Goal: Task Accomplishment & Management: Manage account settings

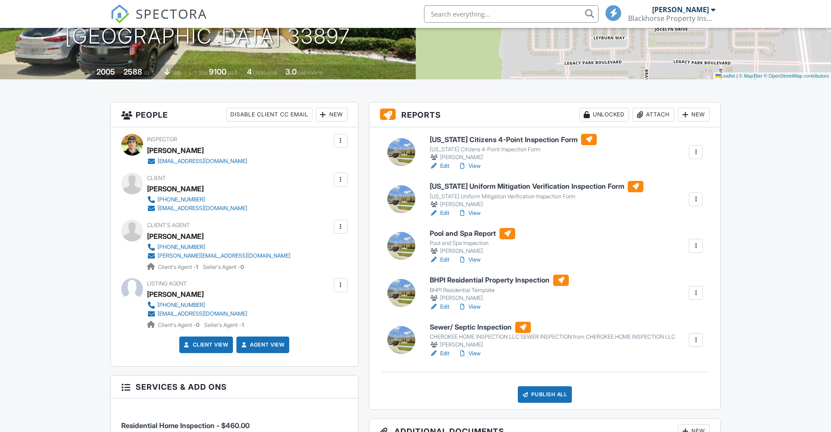
scroll to position [174, 0]
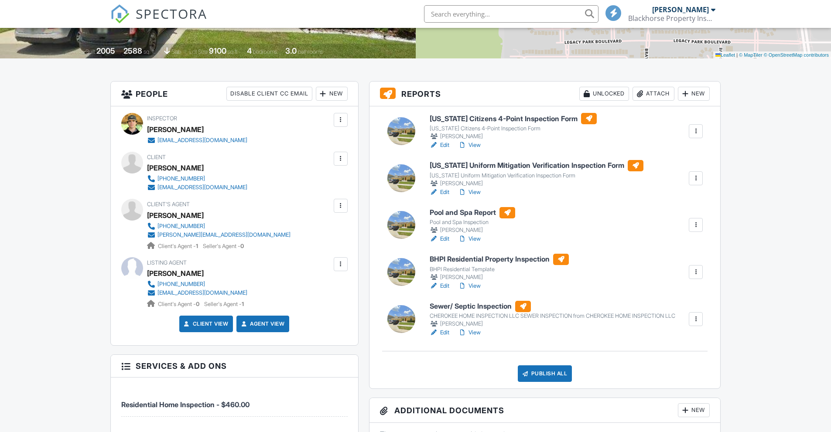
click at [439, 362] on div "Florida Citizens 4-Point Inspection Form Florida Citizens 4-Point Inspection Fo…" at bounding box center [544, 247] width 351 height 282
click at [447, 337] on link "Edit" at bounding box center [440, 332] width 20 height 9
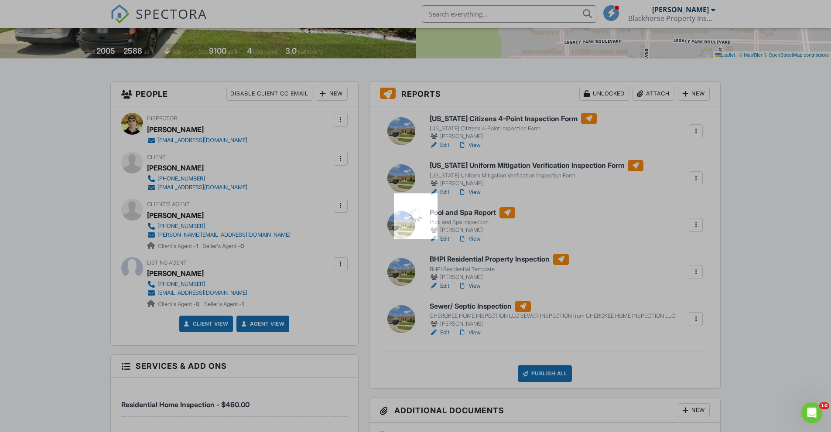
scroll to position [0, 0]
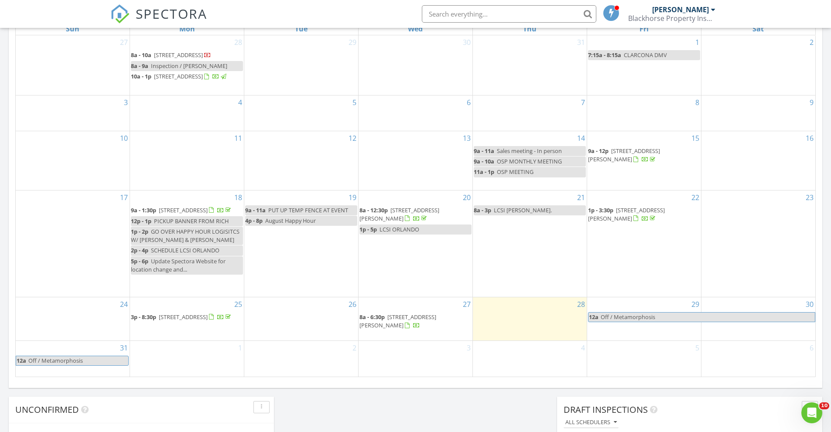
scroll to position [427, 0]
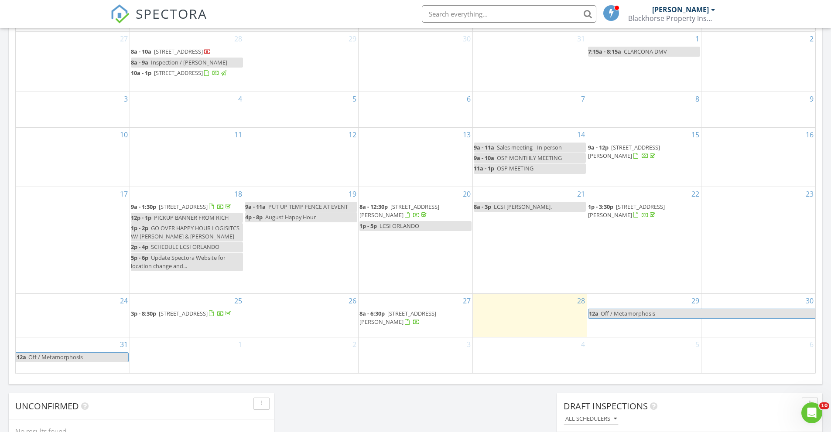
click at [414, 319] on span "[STREET_ADDRESS][PERSON_NAME]" at bounding box center [397, 318] width 77 height 16
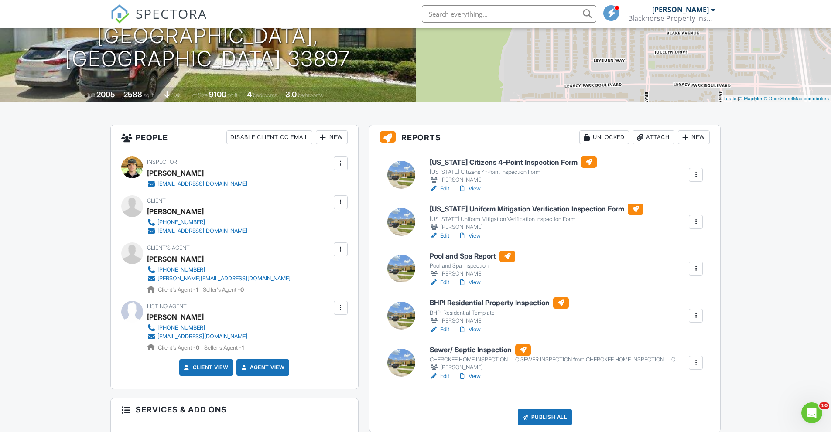
click at [481, 330] on link "View" at bounding box center [469, 329] width 23 height 9
click at [477, 285] on link "View" at bounding box center [469, 282] width 23 height 9
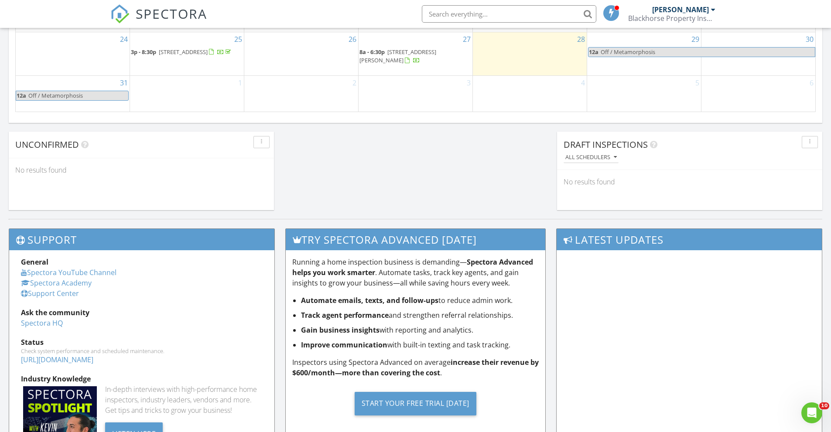
click at [408, 58] on span "[STREET_ADDRESS][PERSON_NAME]" at bounding box center [397, 56] width 77 height 16
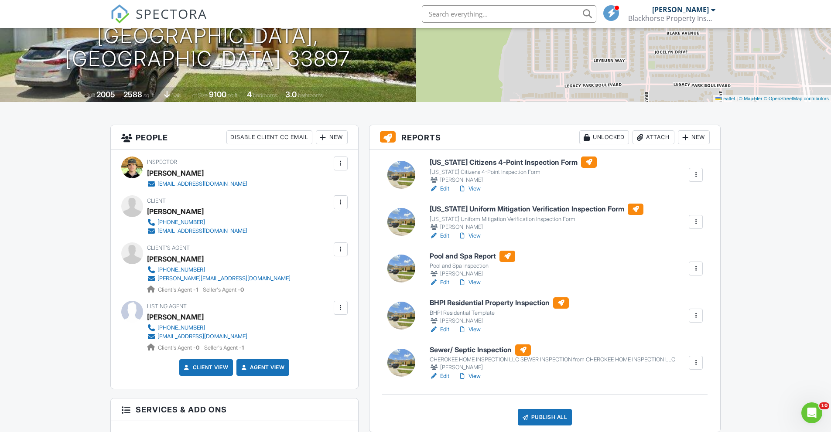
click at [464, 381] on div at bounding box center [462, 376] width 9 height 9
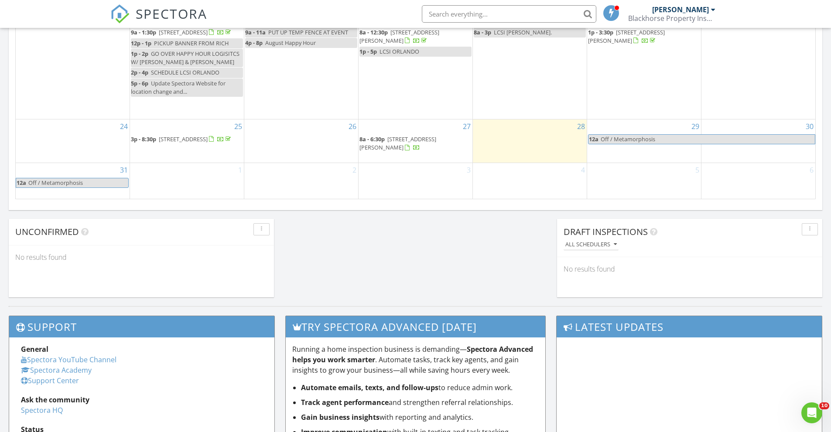
click at [428, 147] on span "419 Coventry Rd, Davenport 33897" at bounding box center [397, 143] width 77 height 16
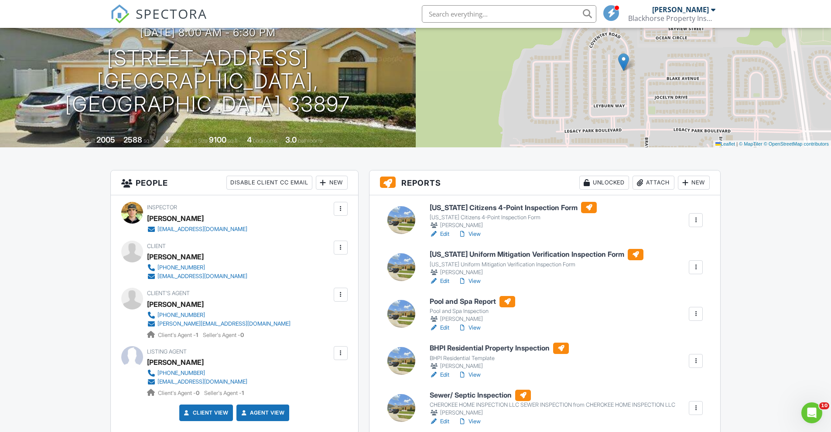
scroll to position [174, 0]
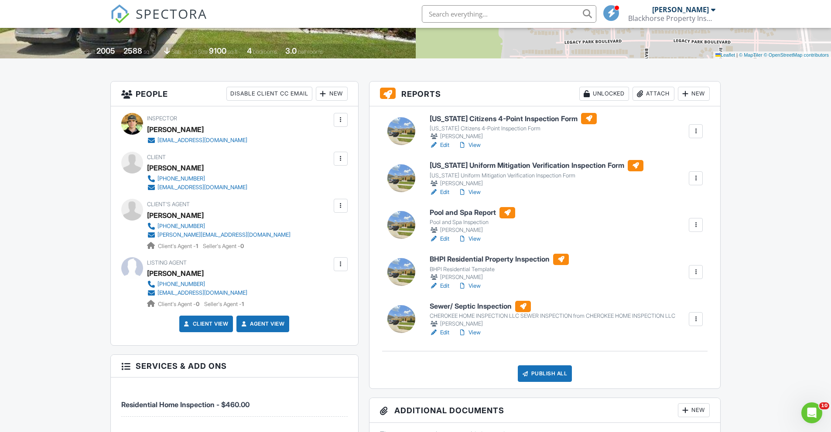
click at [476, 148] on link "View" at bounding box center [469, 145] width 23 height 9
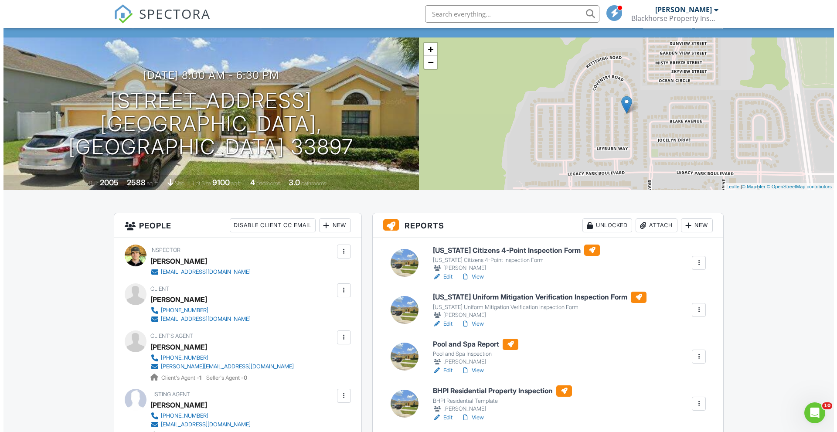
scroll to position [174, 0]
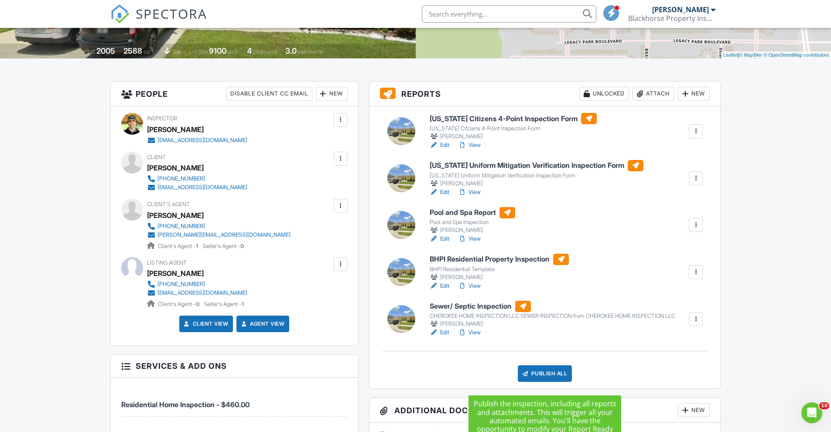
click at [551, 380] on div "Publish All" at bounding box center [545, 373] width 55 height 17
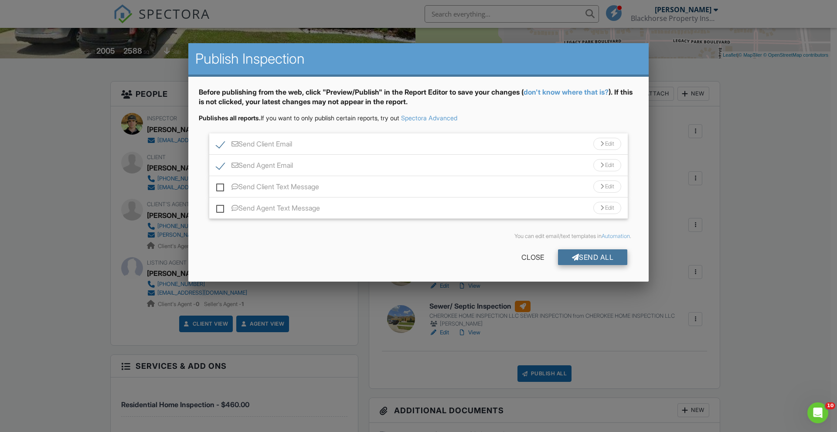
click at [572, 261] on div at bounding box center [575, 257] width 7 height 7
